Goal: Task Accomplishment & Management: Manage account settings

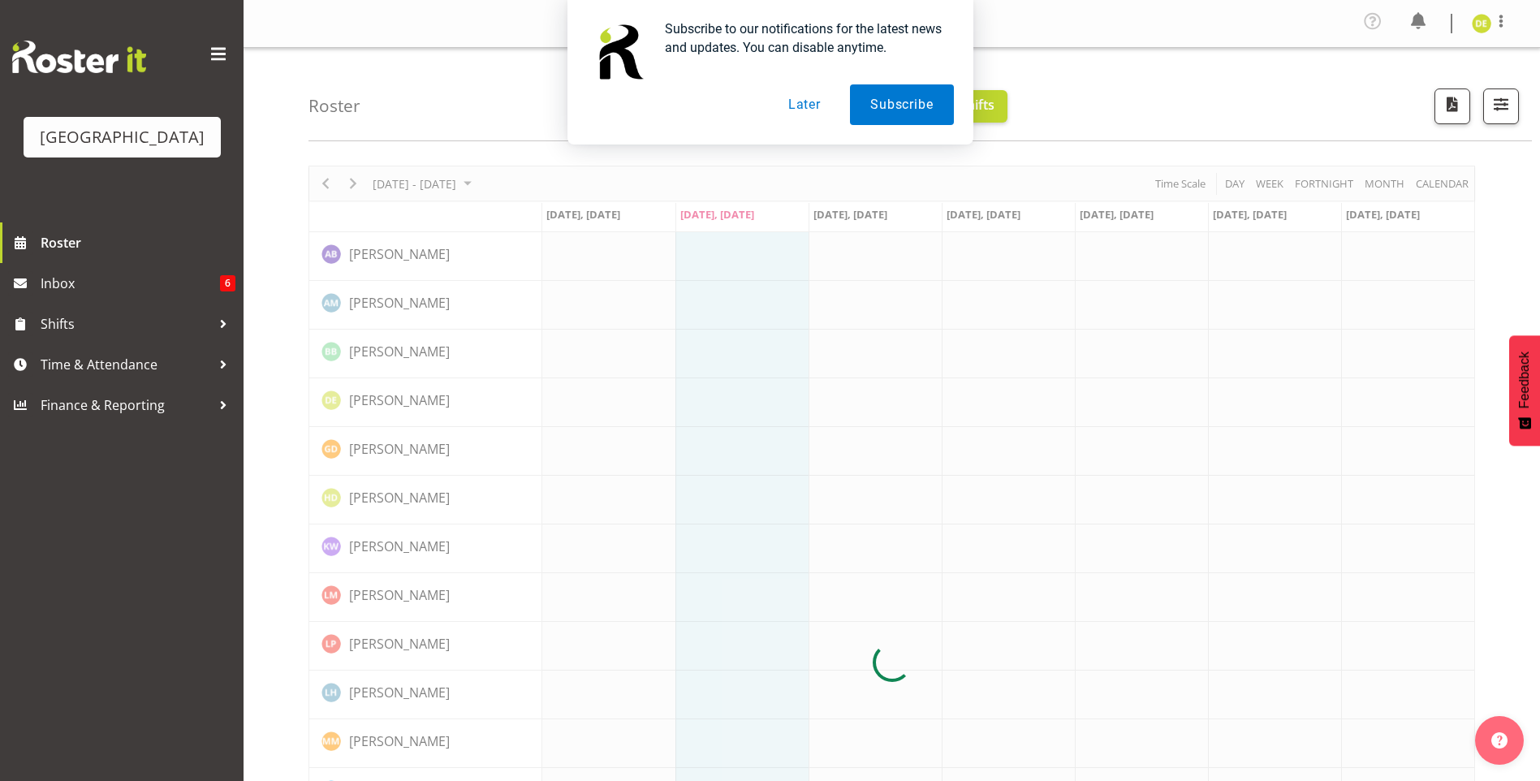
click at [802, 104] on button "Later" at bounding box center [804, 104] width 73 height 41
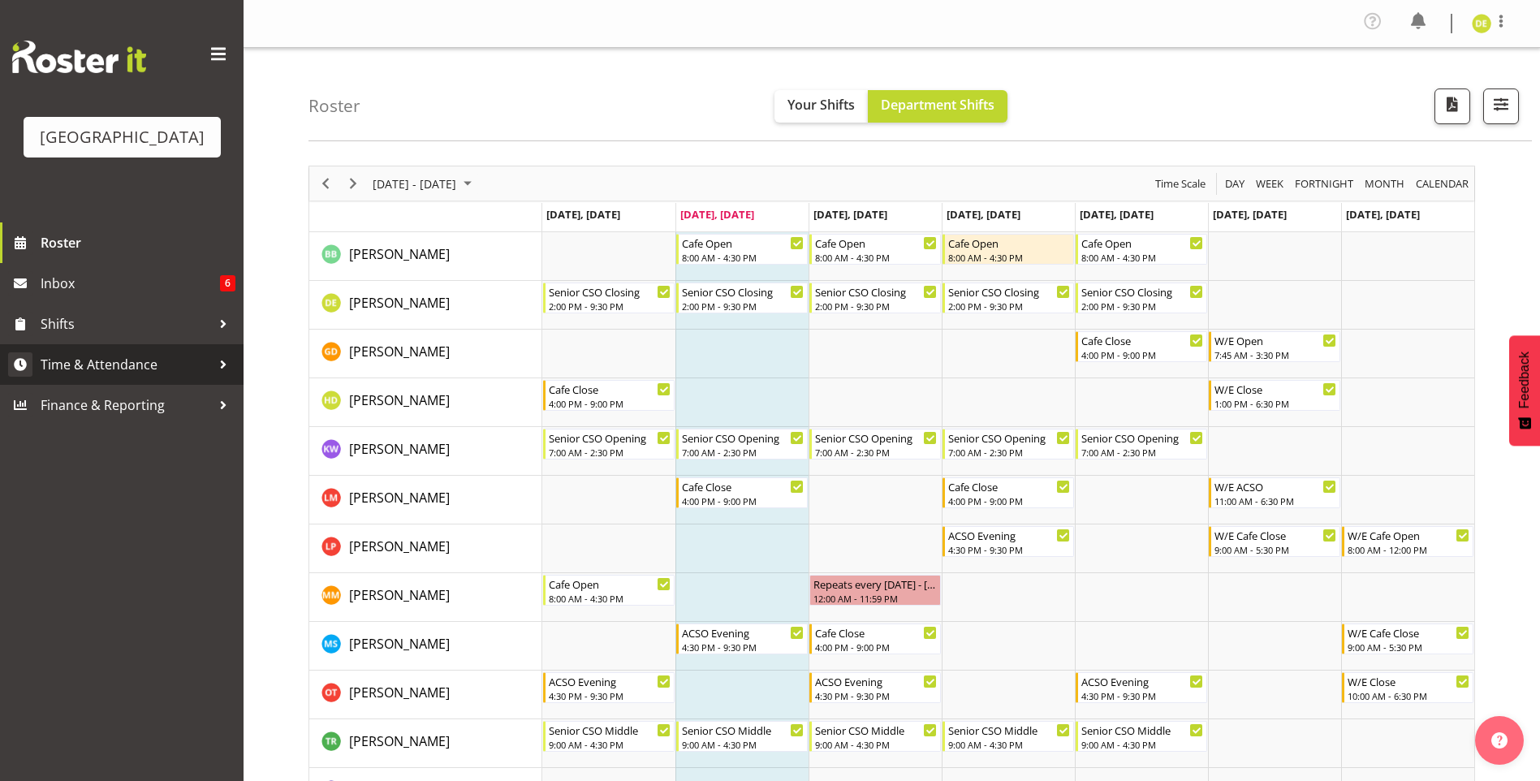
click at [220, 364] on div at bounding box center [223, 364] width 24 height 24
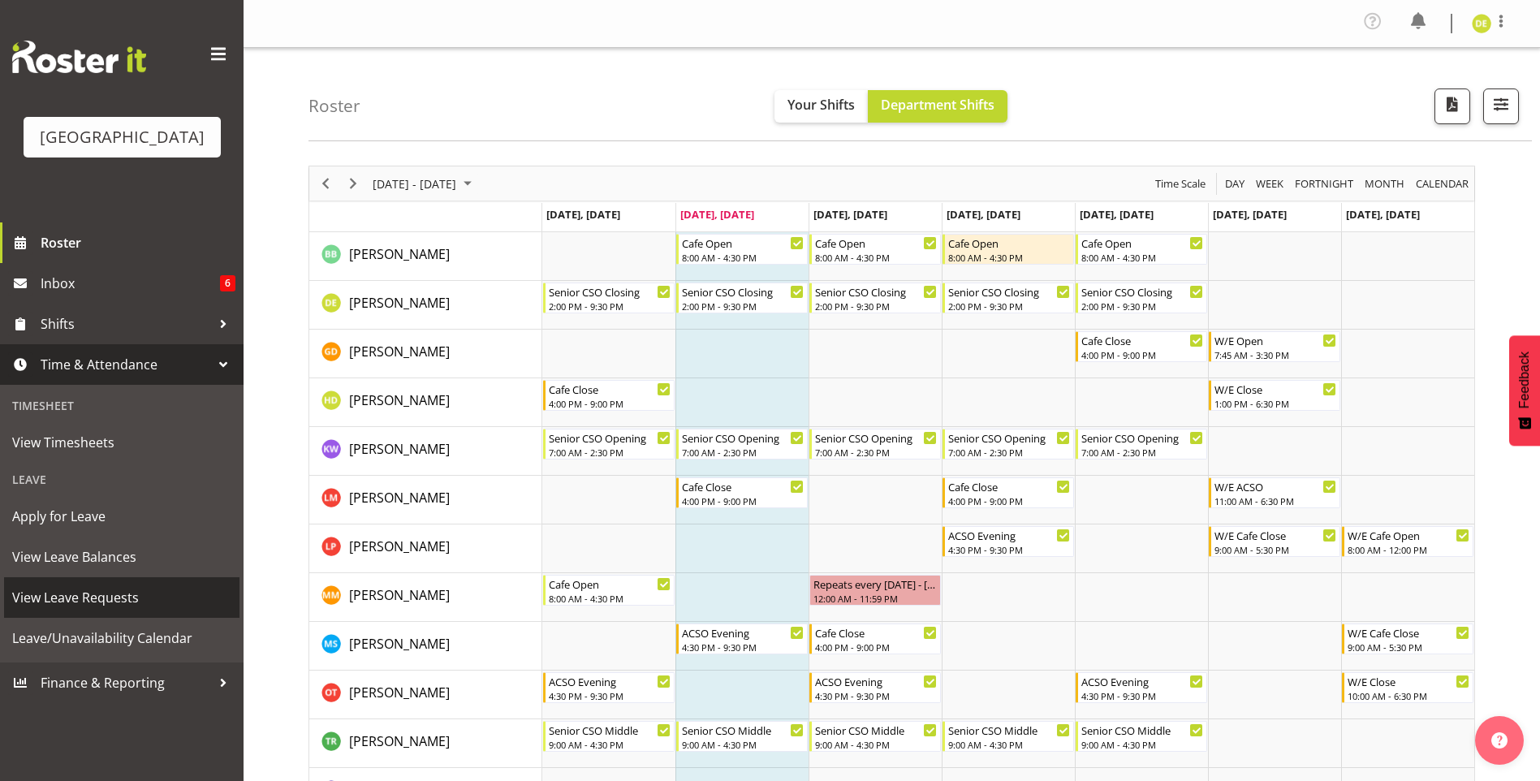
click at [107, 593] on span "View Leave Requests" at bounding box center [121, 597] width 219 height 24
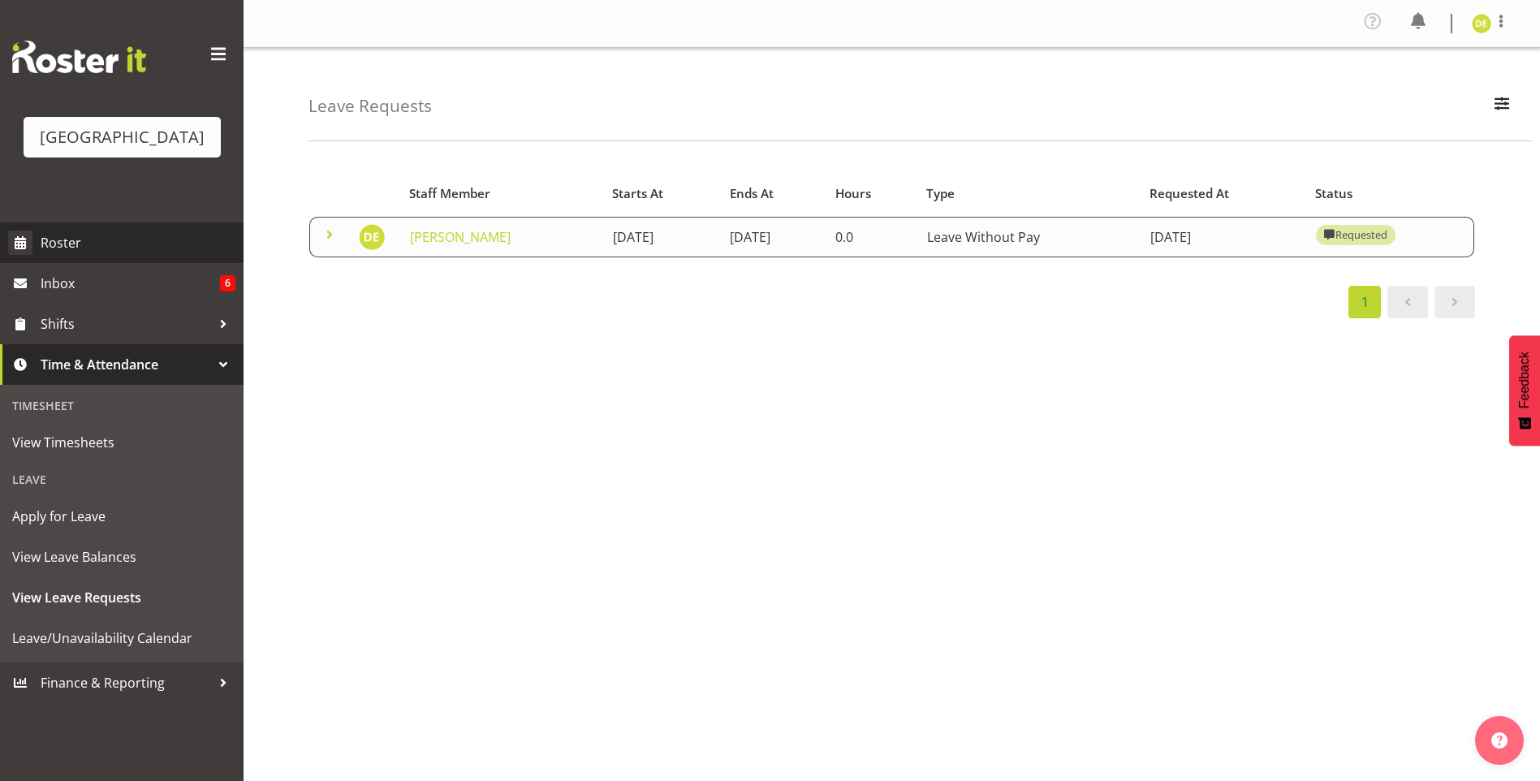
click at [74, 242] on span "Roster" at bounding box center [138, 242] width 195 height 24
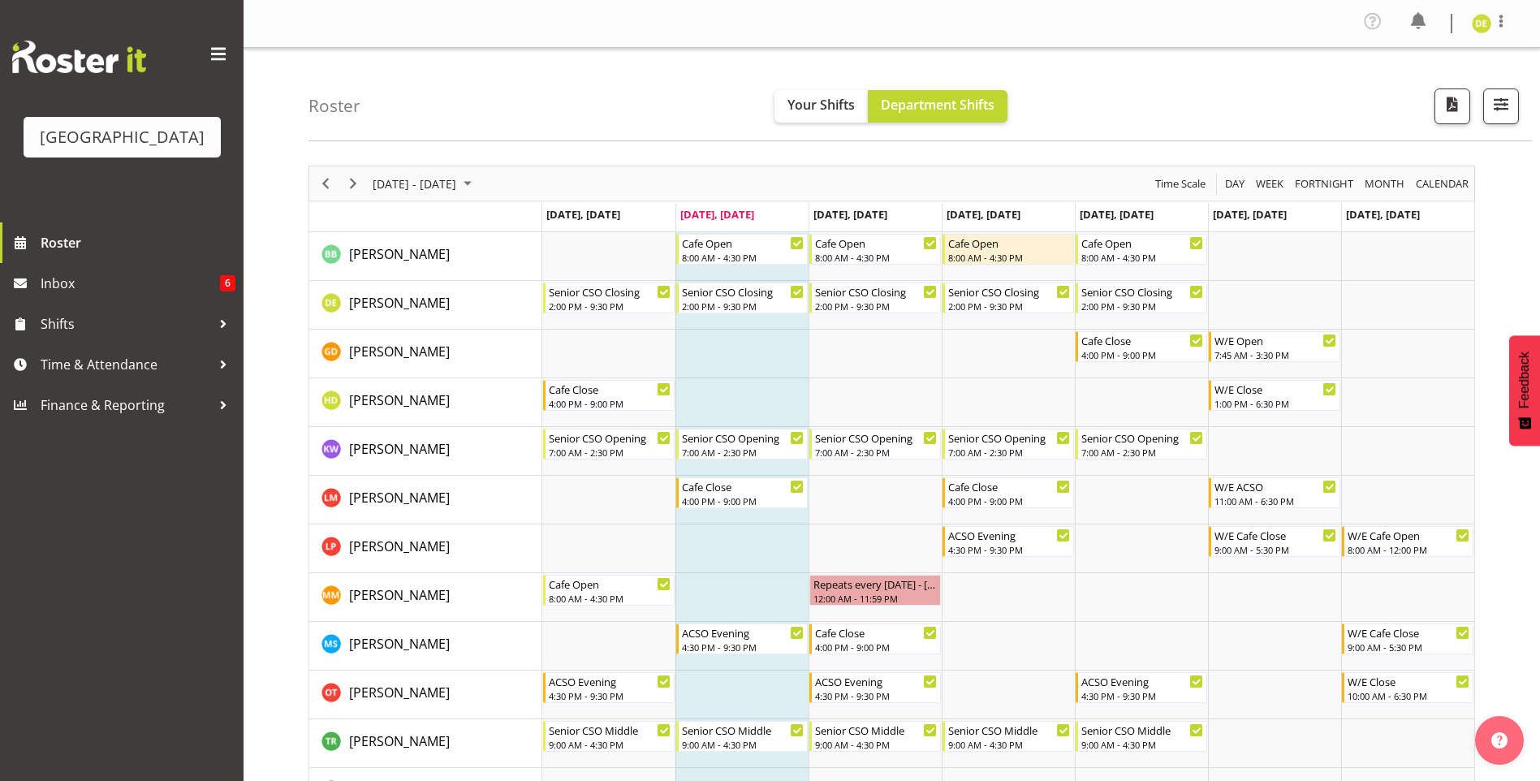
click at [1484, 25] on img at bounding box center [1480, 23] width 19 height 19
click at [1401, 92] on link "Log Out" at bounding box center [1432, 89] width 156 height 29
